Goal: Transaction & Acquisition: Book appointment/travel/reservation

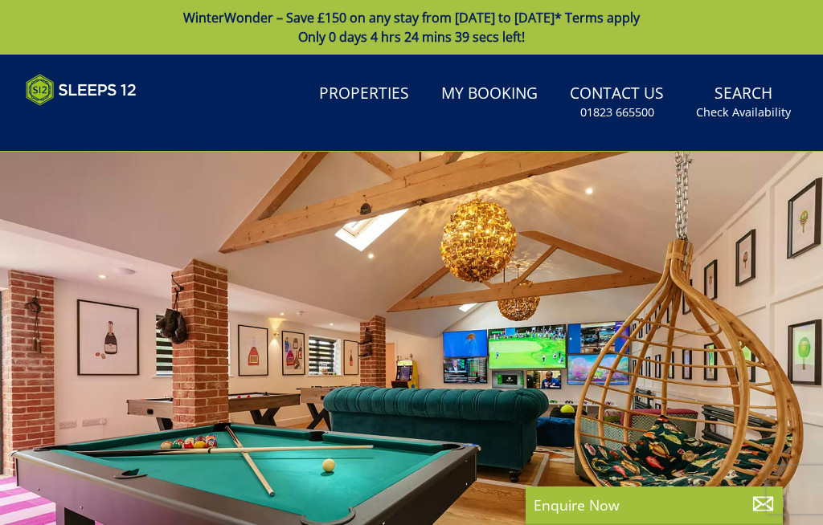
select select
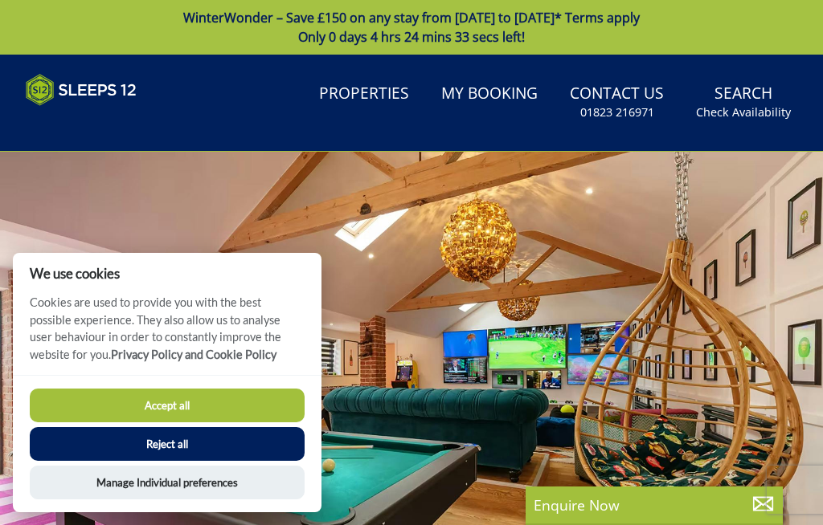
click at [179, 409] on button "Accept all" at bounding box center [167, 406] width 275 height 34
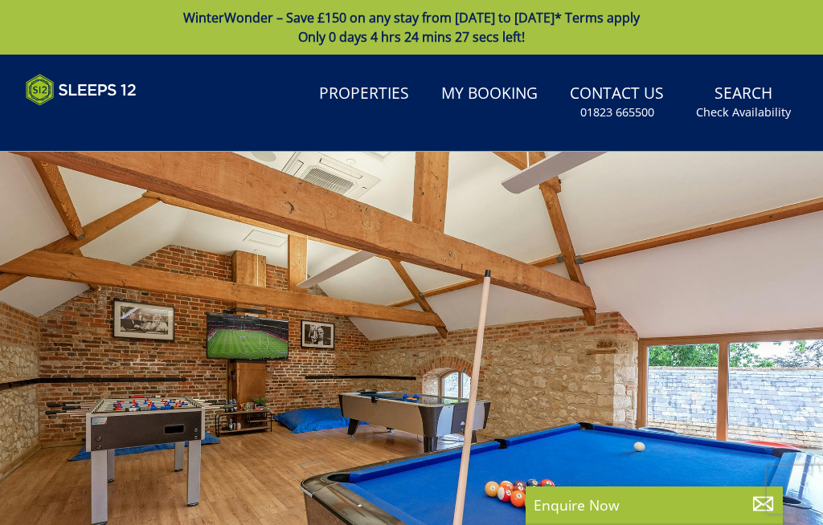
select select
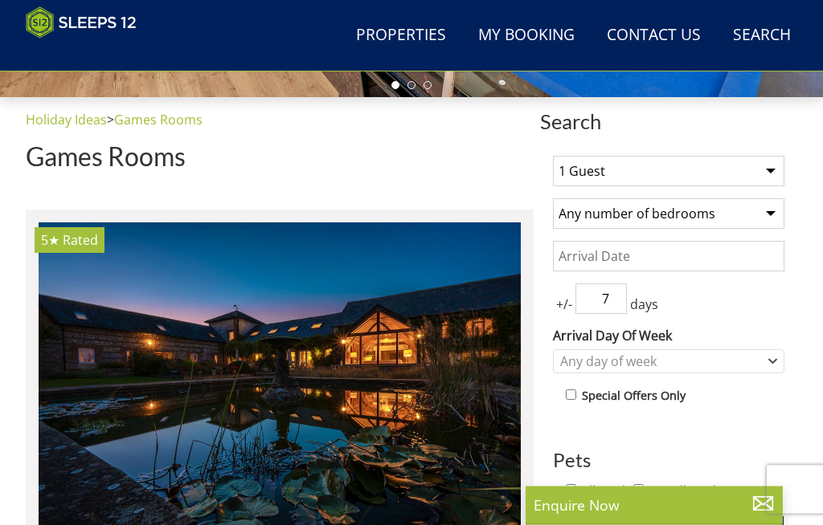
scroll to position [488, 0]
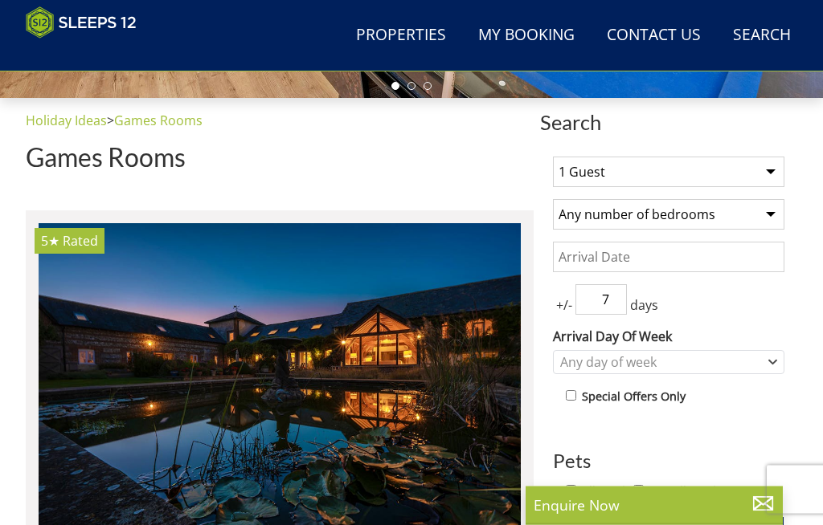
click at [777, 174] on select "1 Guest 2 Guests 3 Guests 4 Guests 5 Guests 6 Guests 7 Guests 8 Guests 9 Guests…" at bounding box center [668, 172] width 231 height 31
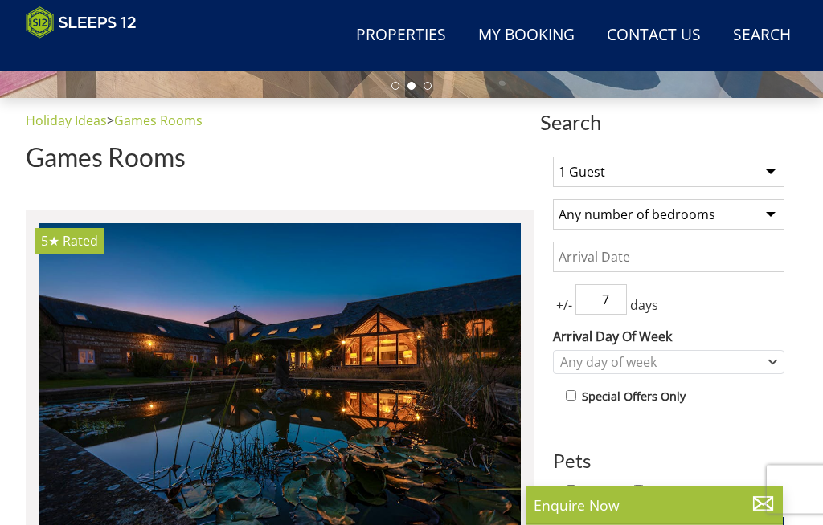
scroll to position [488, 0]
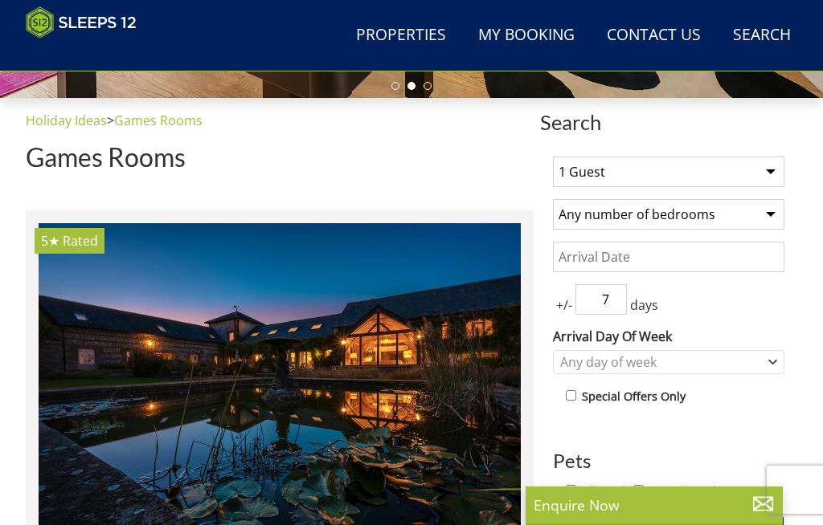
select select "8"
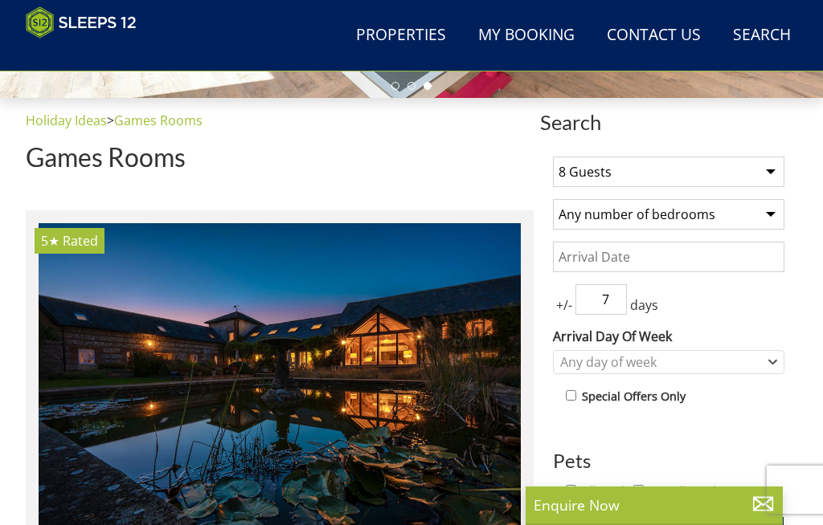
click at [774, 218] on select "Any number of bedrooms 4 Bedrooms 5 Bedrooms 6 Bedrooms 7 Bedrooms 8 Bedrooms 9…" at bounding box center [668, 214] width 231 height 31
select select "6"
click at [597, 261] on input "Date" at bounding box center [668, 257] width 231 height 31
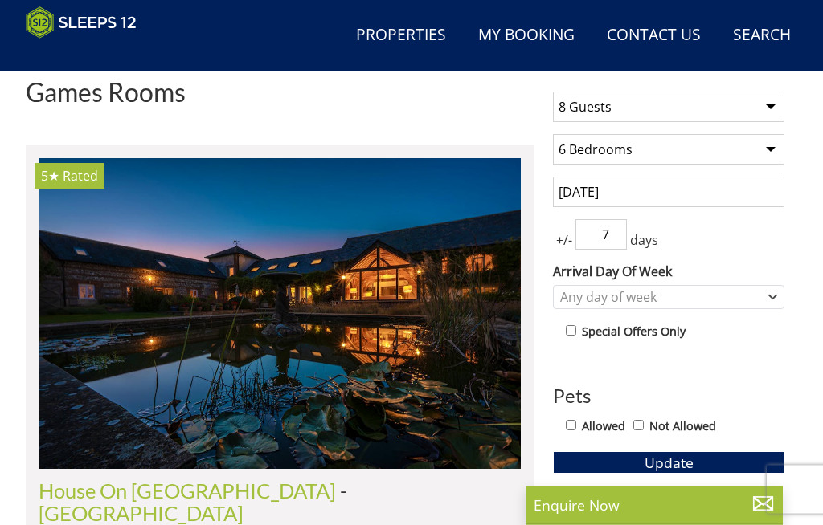
scroll to position [554, 0]
click at [714, 196] on input "06/12/2025" at bounding box center [668, 192] width 231 height 31
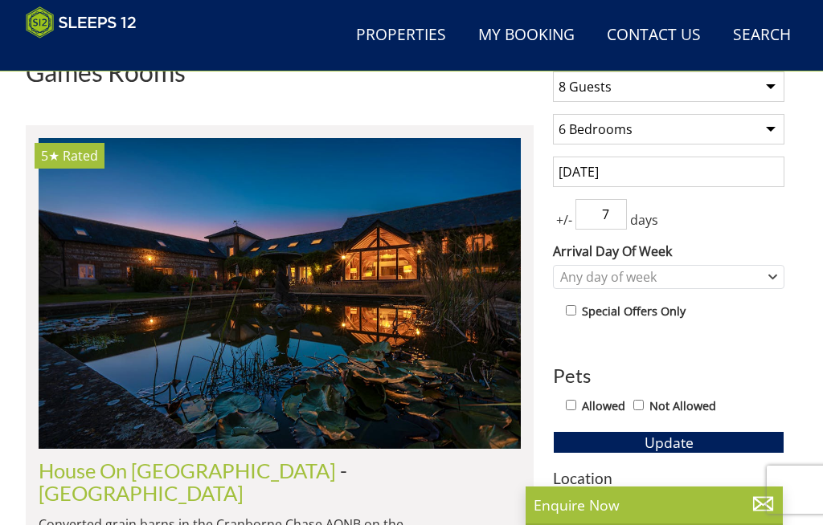
scroll to position [573, 0]
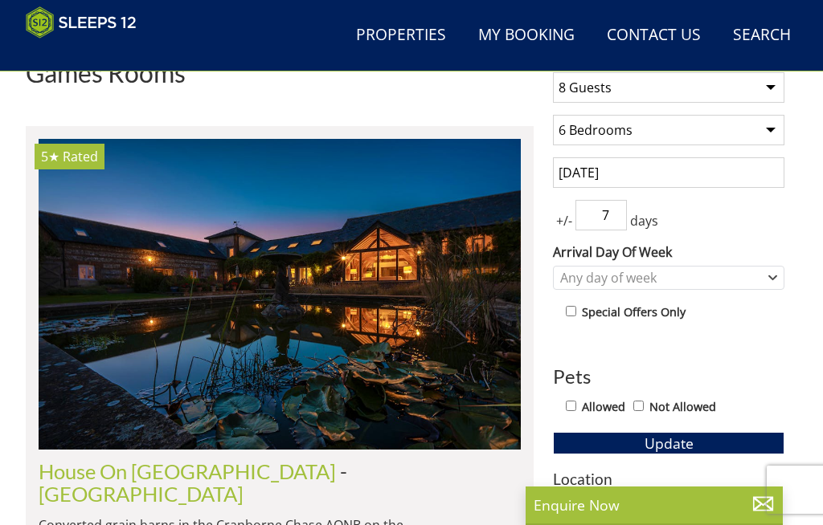
click at [625, 173] on input "31/12/2025" at bounding box center [668, 172] width 231 height 31
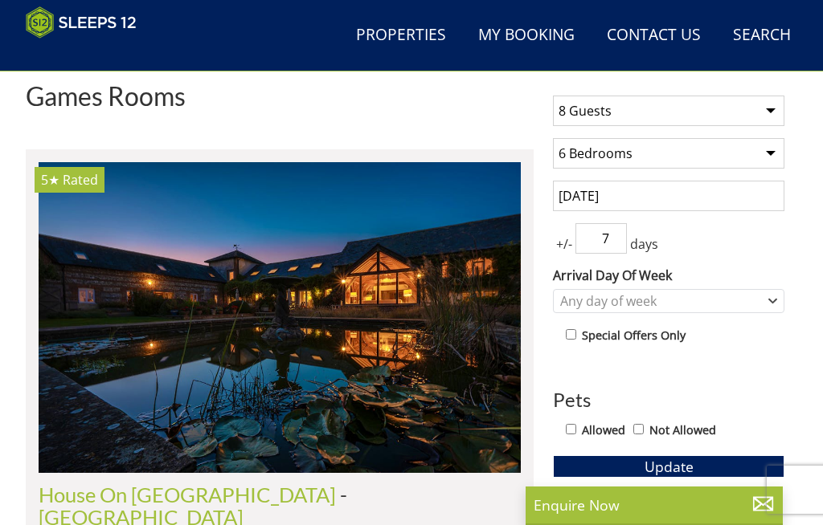
scroll to position [549, 0]
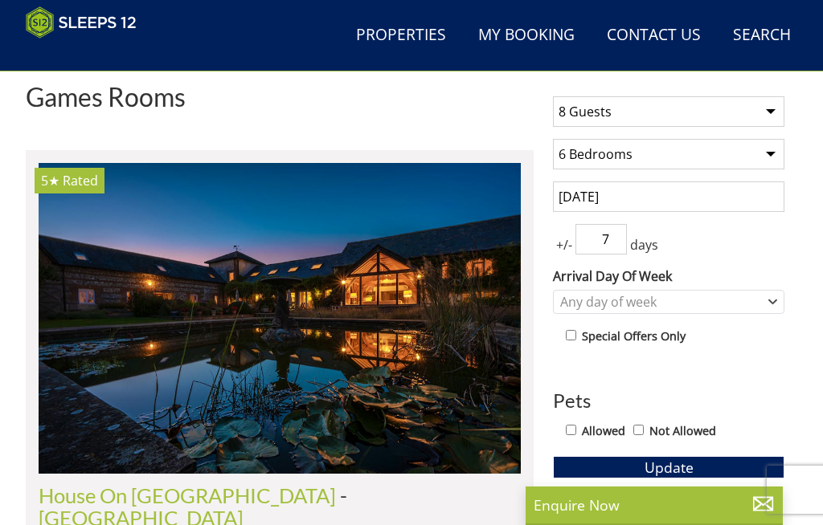
click at [656, 201] on input "29/12/2025" at bounding box center [668, 197] width 231 height 31
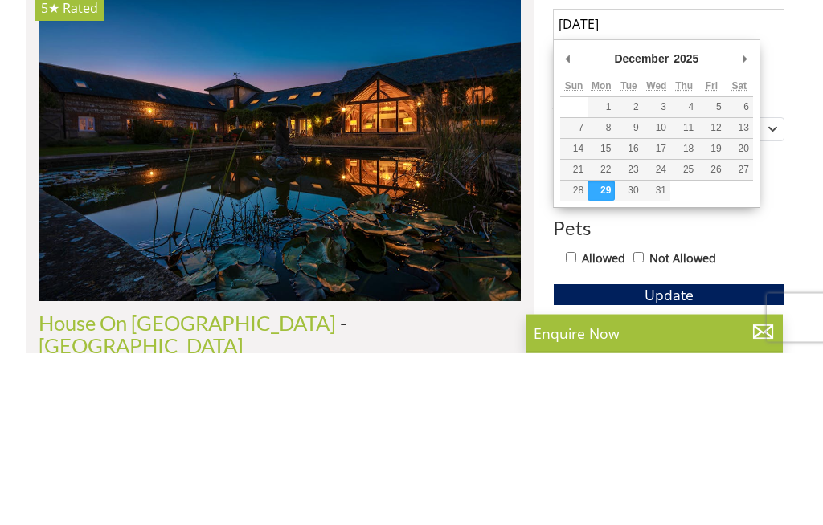
type input "30/12/2025"
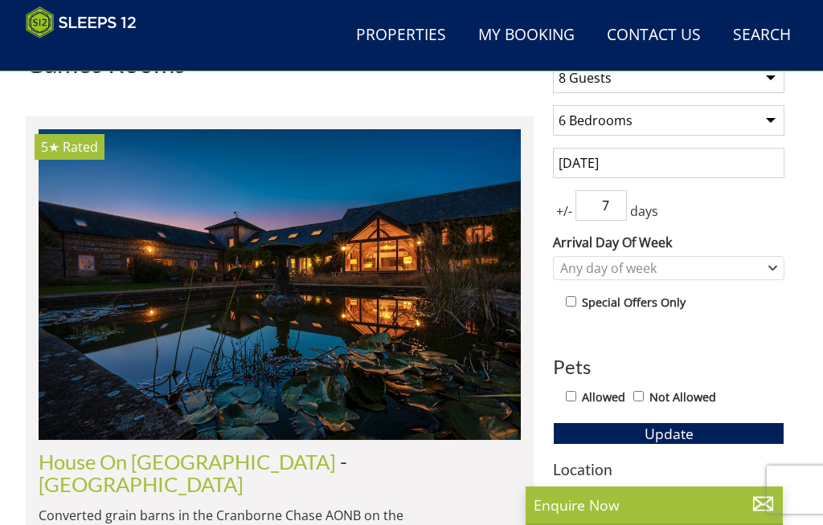
scroll to position [582, 0]
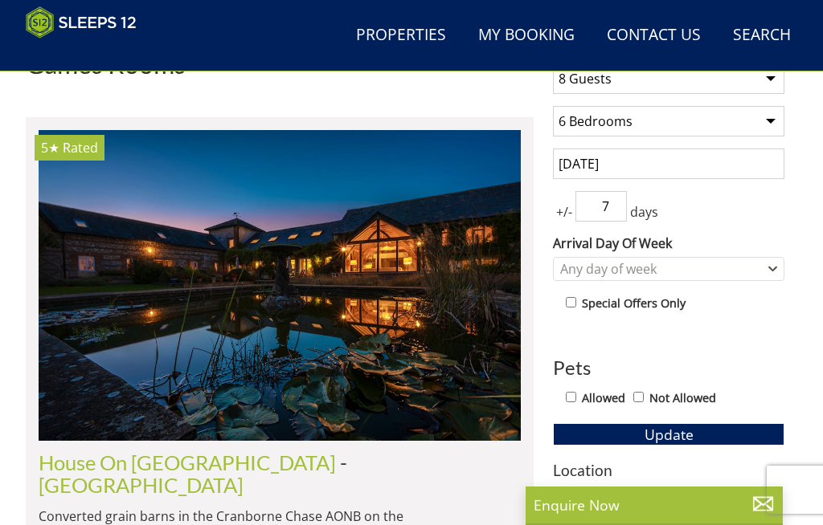
click at [570, 217] on span "+/-" at bounding box center [564, 211] width 22 height 19
click at [622, 204] on input "7" at bounding box center [600, 206] width 51 height 31
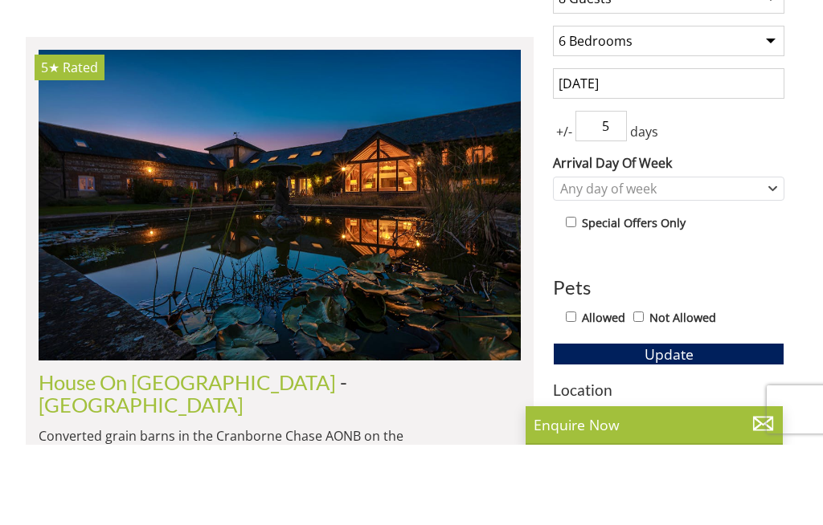
scroll to position [662, 0]
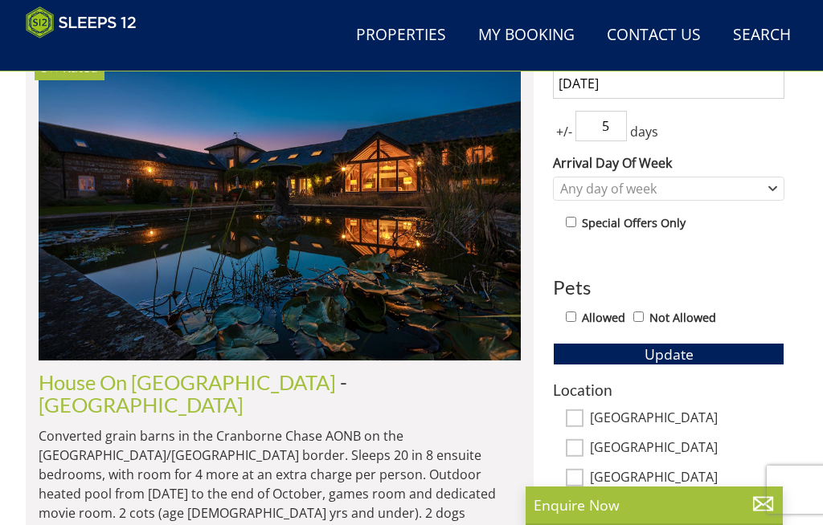
type input "5"
click at [586, 321] on label "Allowed" at bounding box center [603, 318] width 43 height 18
click at [576, 321] on input "Allowed" at bounding box center [571, 317] width 10 height 10
checkbox input "true"
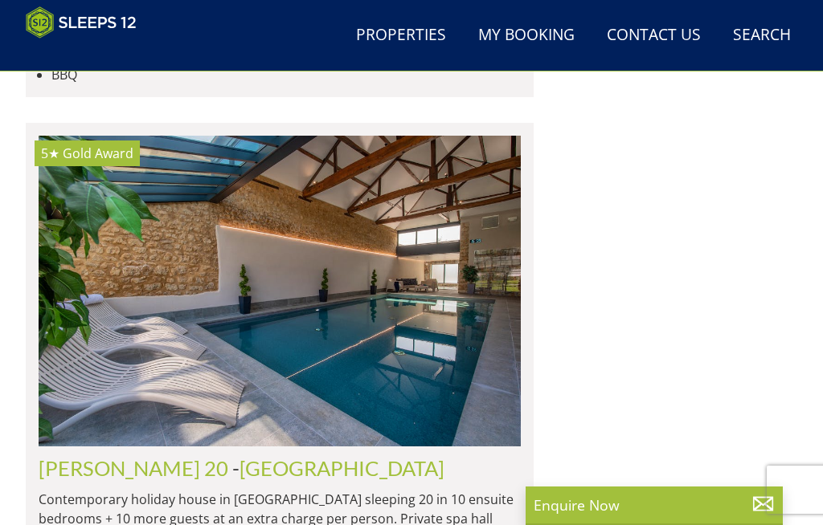
scroll to position [4997, 0]
click at [239, 457] on link "[GEOGRAPHIC_DATA]" at bounding box center [341, 469] width 205 height 24
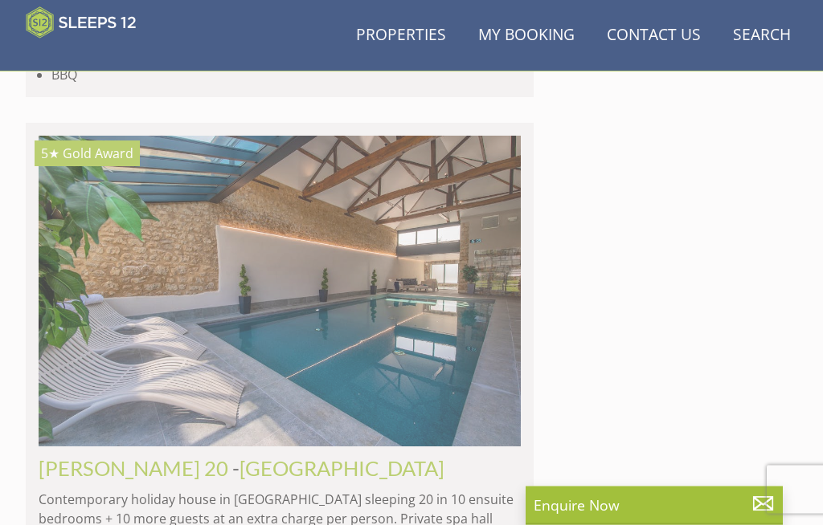
scroll to position [4998, 0]
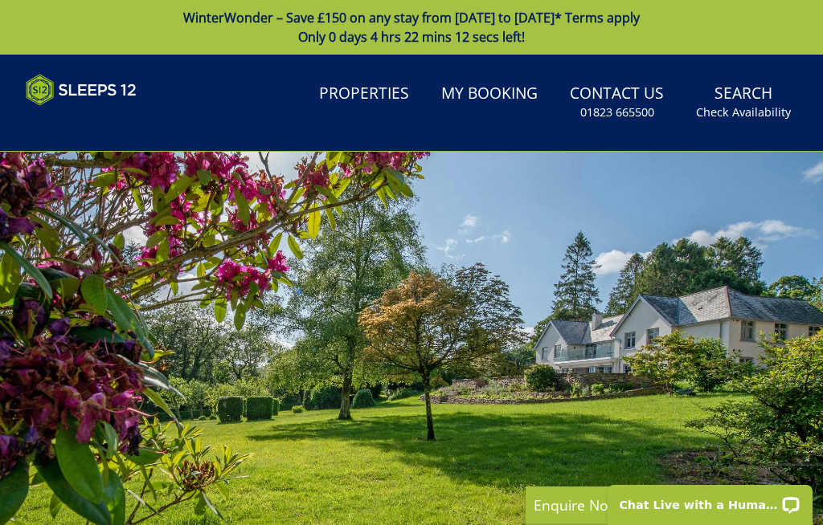
select select "8"
select select "6"
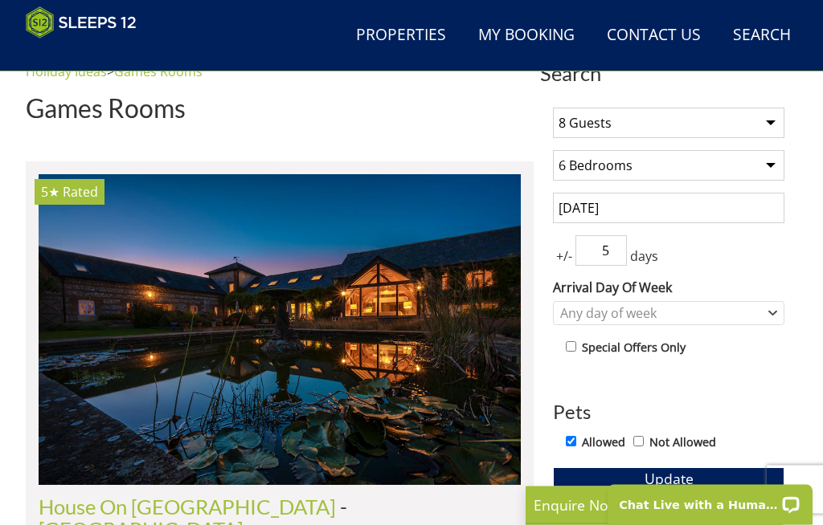
scroll to position [537, 0]
click at [576, 341] on input "checkbox" at bounding box center [571, 346] width 10 height 10
checkbox input "true"
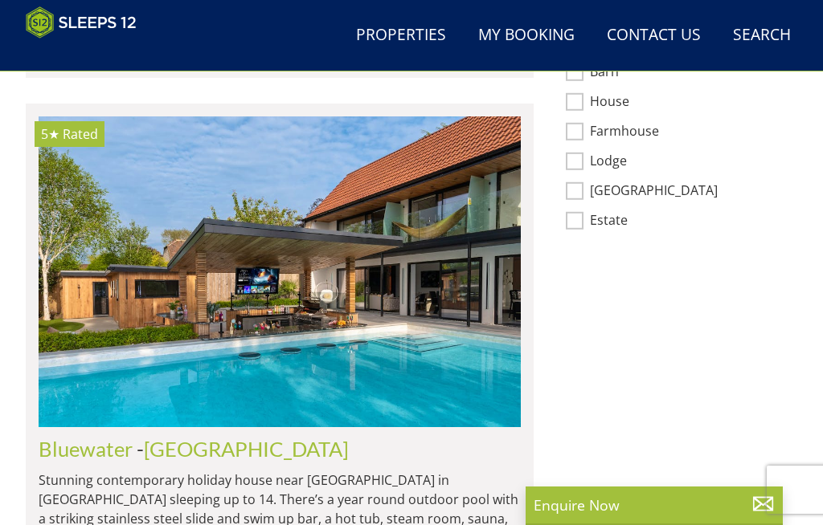
scroll to position [1334, 0]
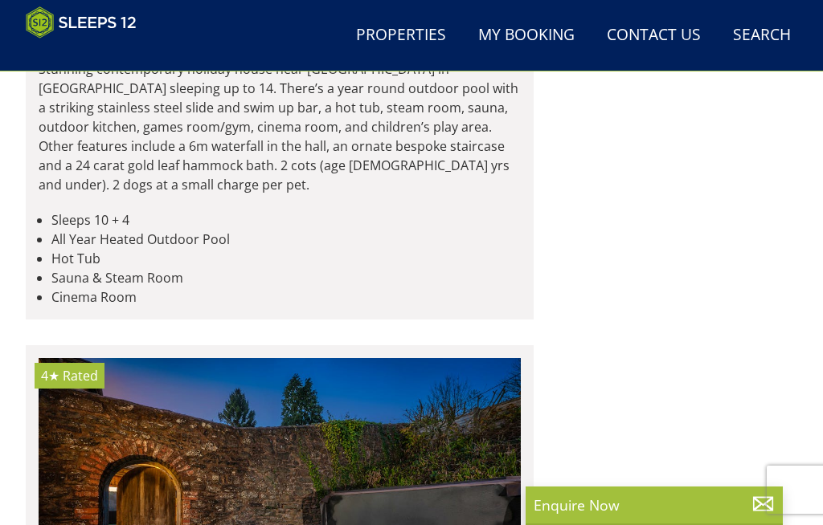
scroll to position [1738, 0]
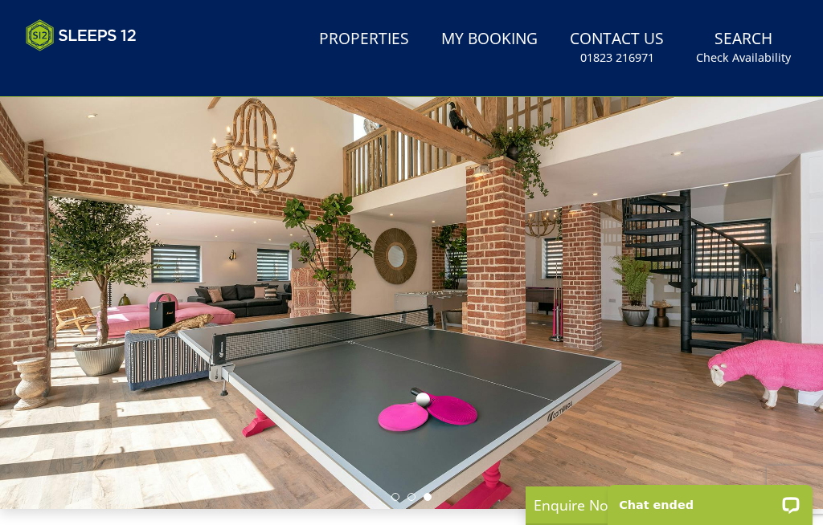
scroll to position [0, 0]
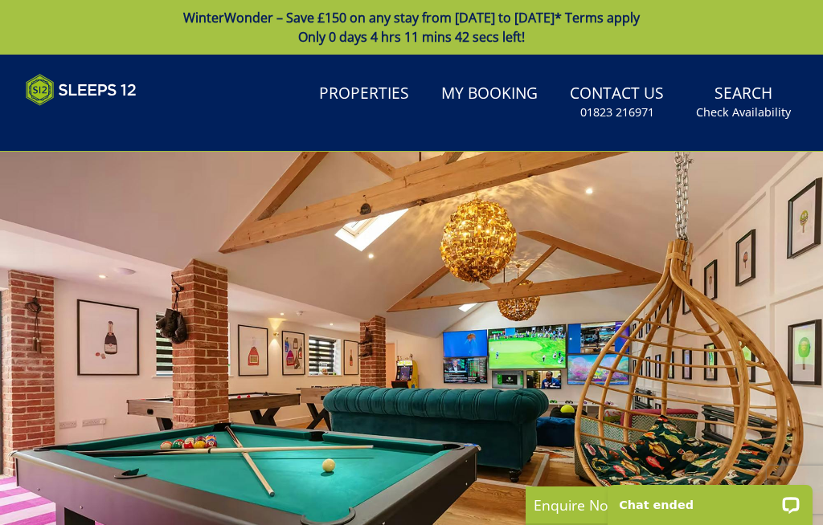
click at [384, 96] on link "Properties" at bounding box center [364, 94] width 103 height 36
